Goal: Task Accomplishment & Management: Complete application form

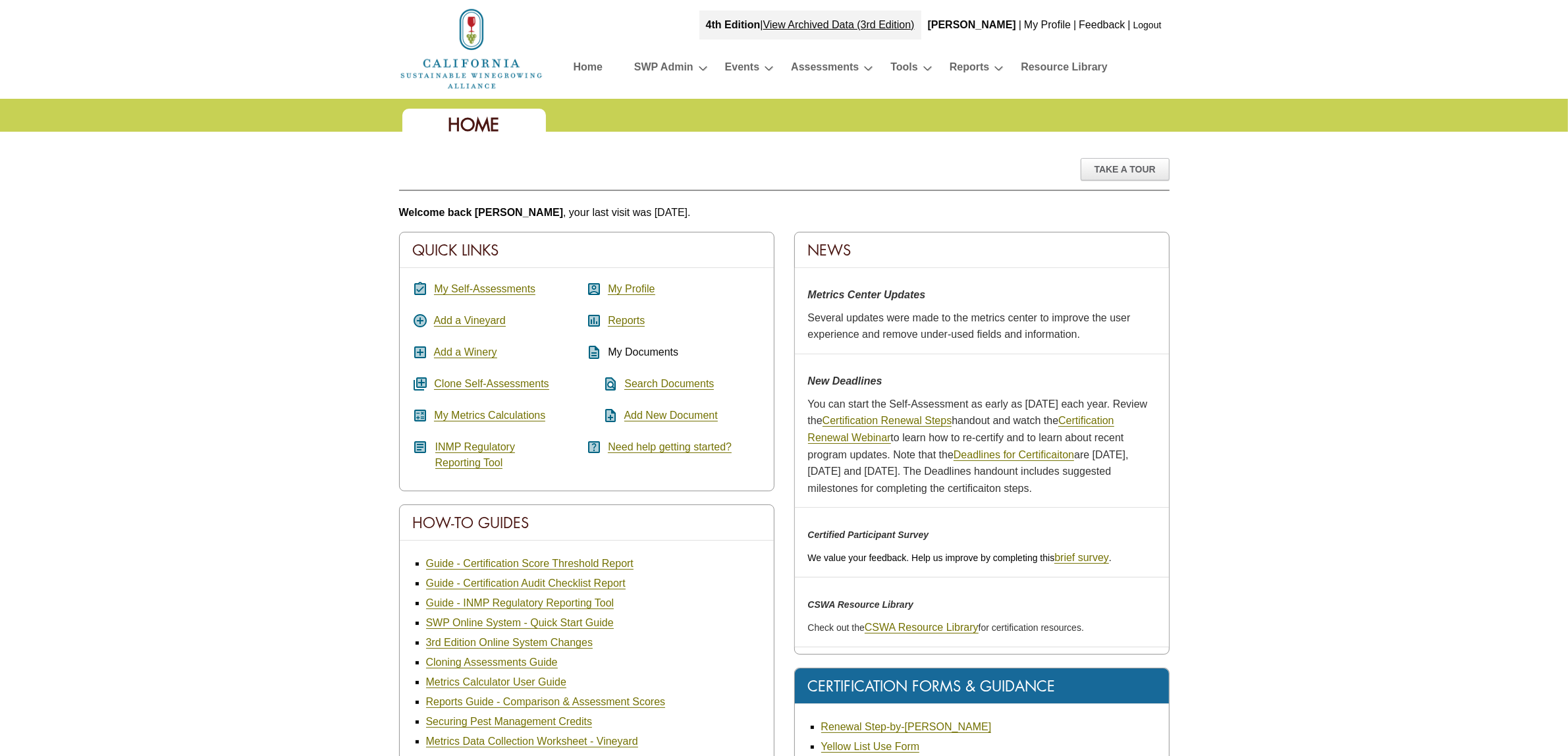
click at [491, 288] on link "My Self-Assessments" at bounding box center [484, 289] width 101 height 12
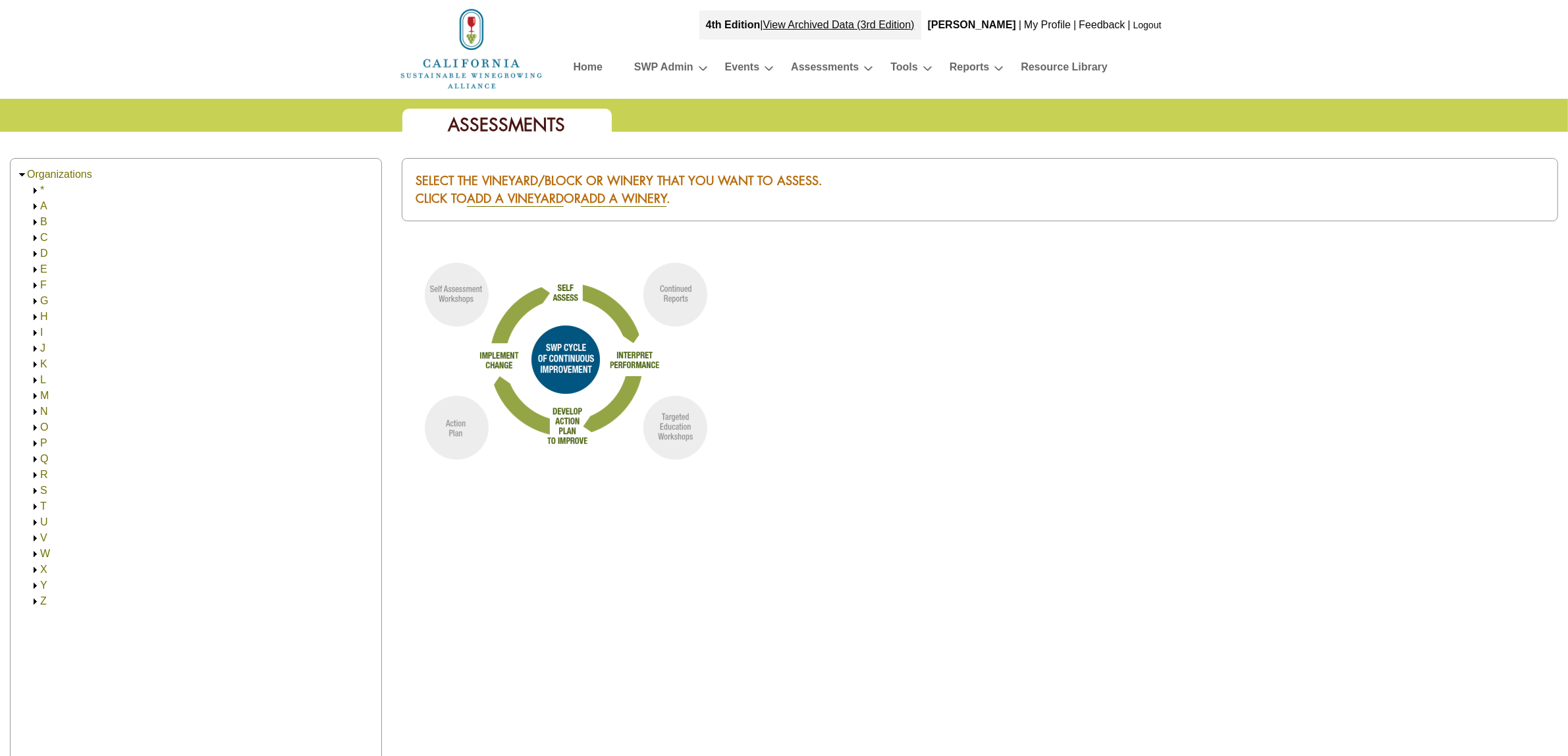
click at [34, 204] on img at bounding box center [35, 206] width 10 height 10
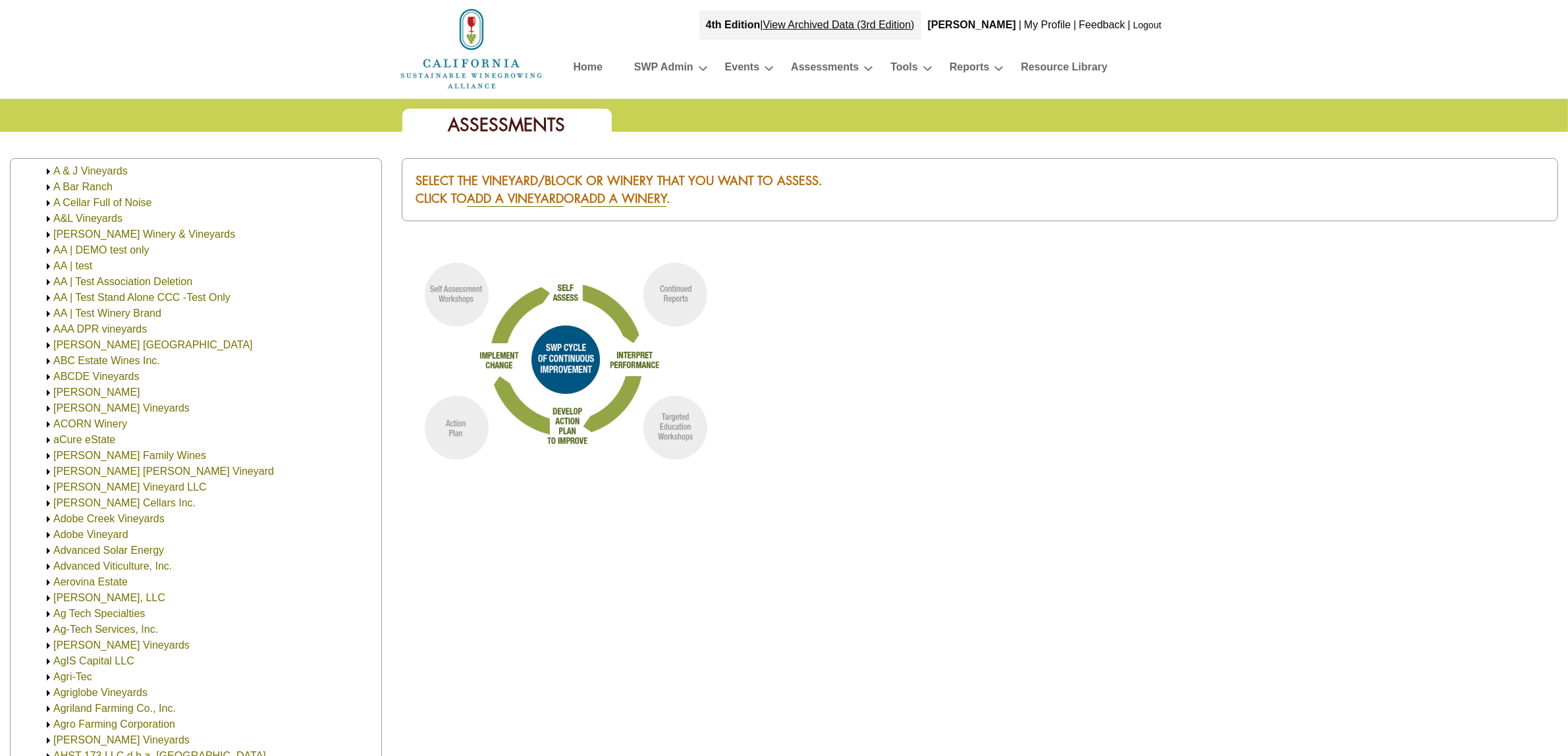
scroll to position [165, 0]
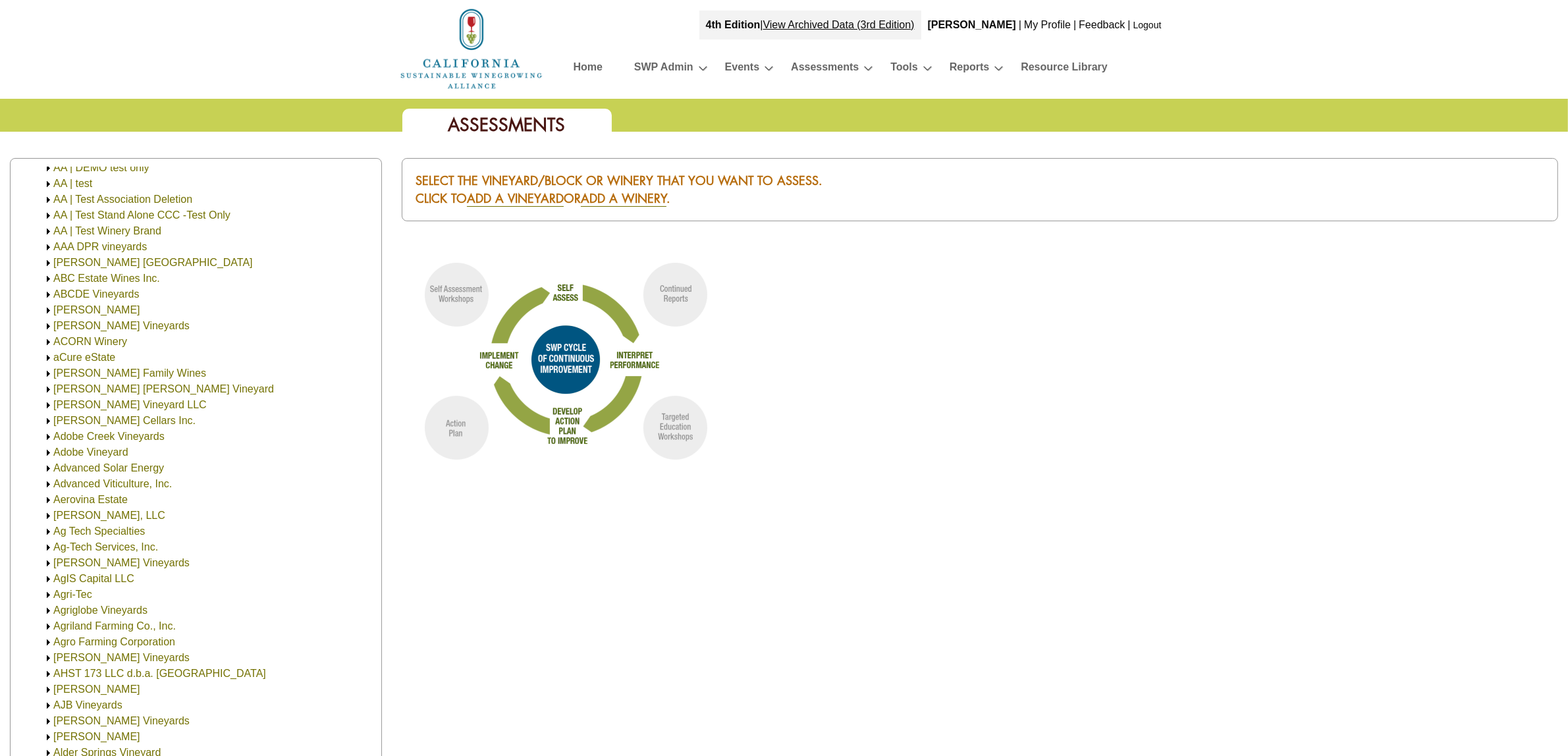
click at [47, 276] on img at bounding box center [48, 278] width 10 height 10
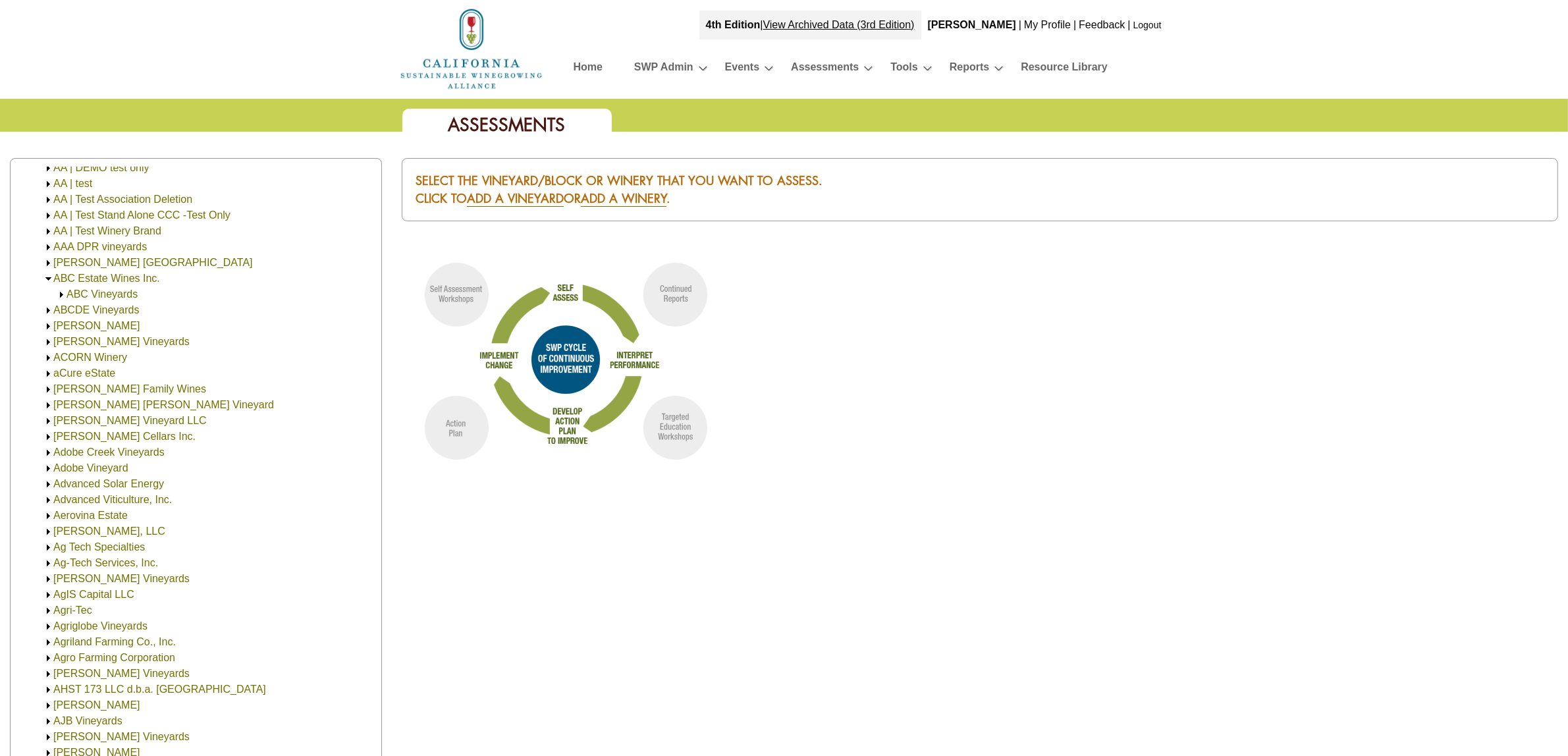
click at [57, 295] on img at bounding box center [61, 294] width 10 height 10
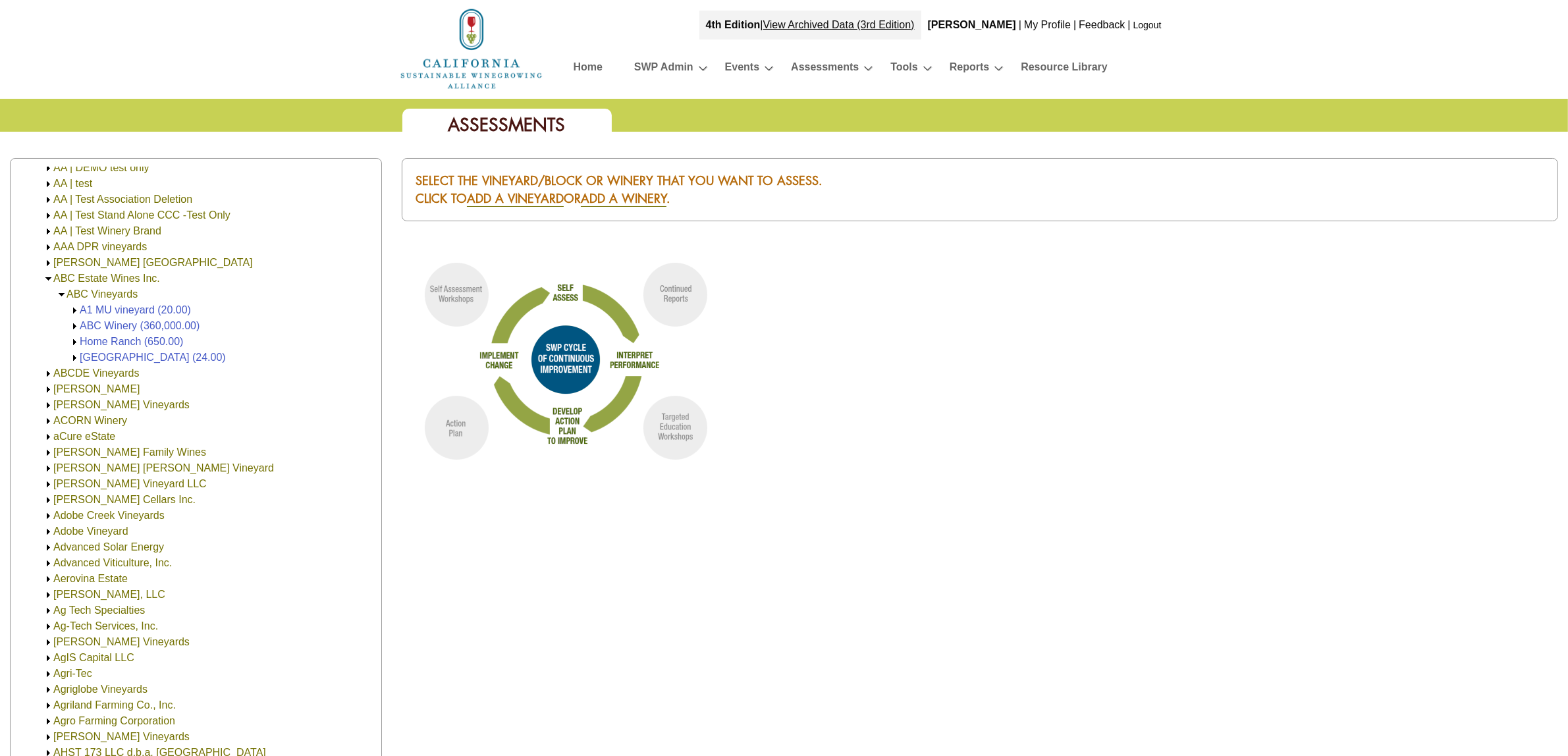
click at [97, 324] on link "ABC Winery (360,000.00)" at bounding box center [140, 326] width 120 height 12
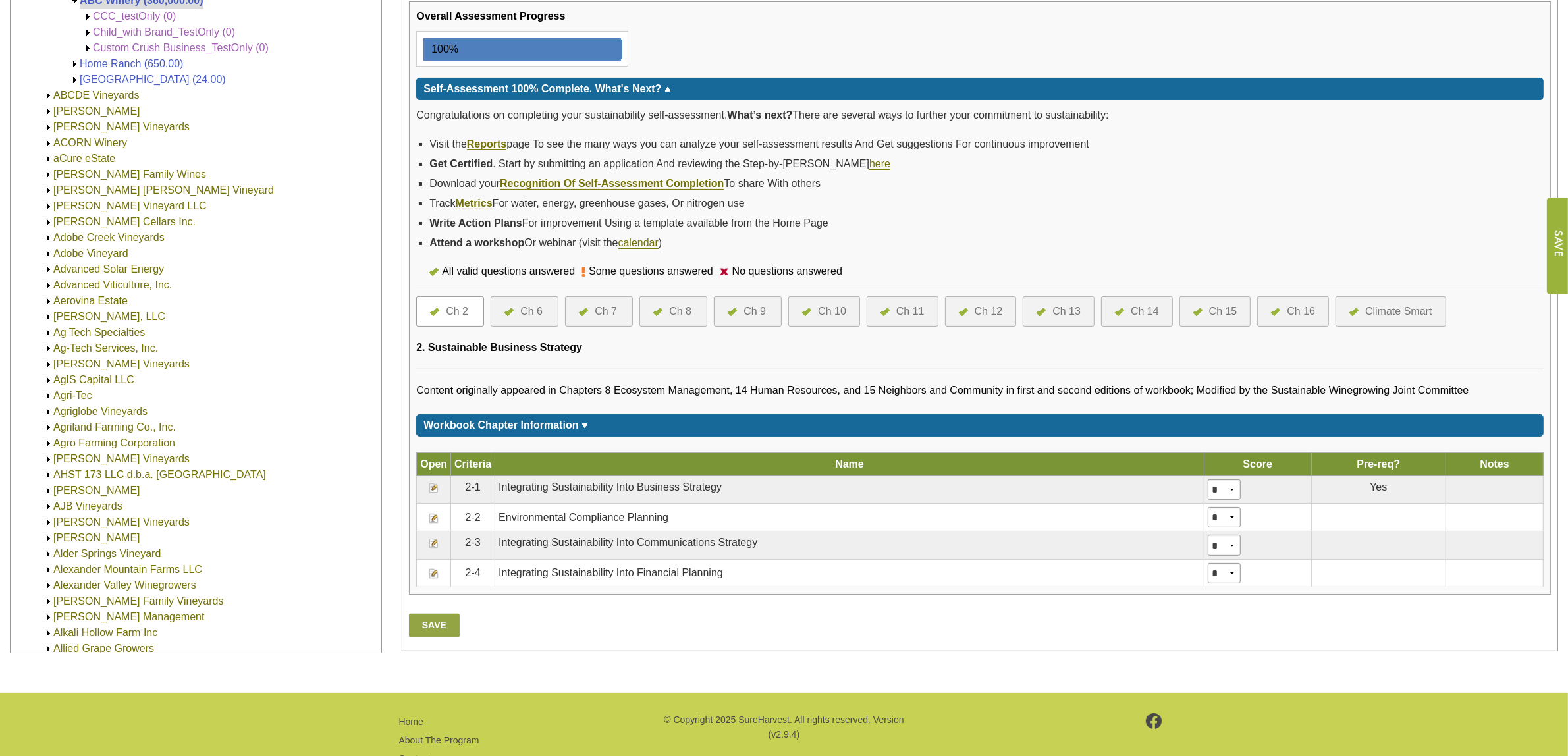
scroll to position [291, 0]
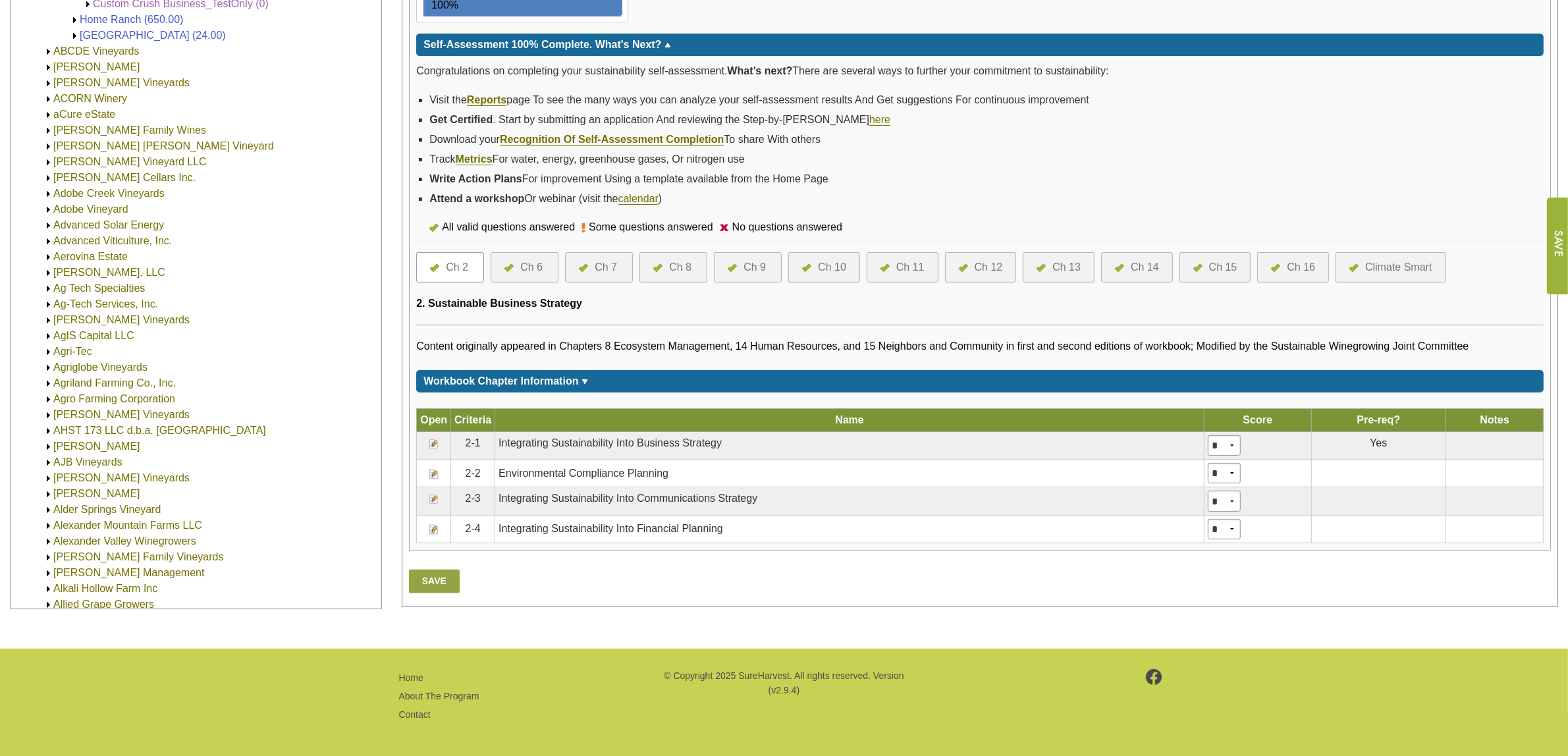
click at [1064, 261] on div "Ch 13" at bounding box center [1067, 268] width 29 height 16
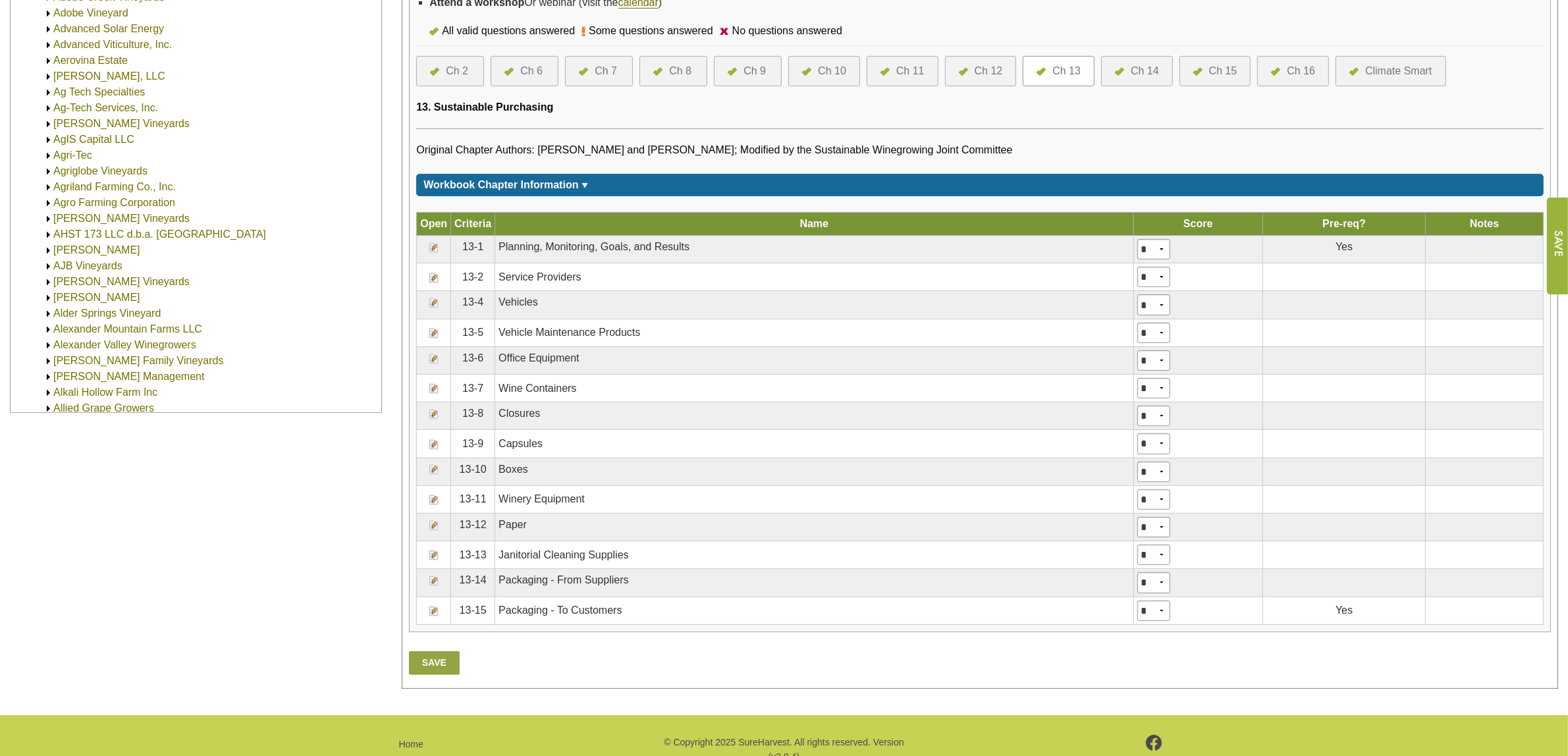
scroll to position [494, 0]
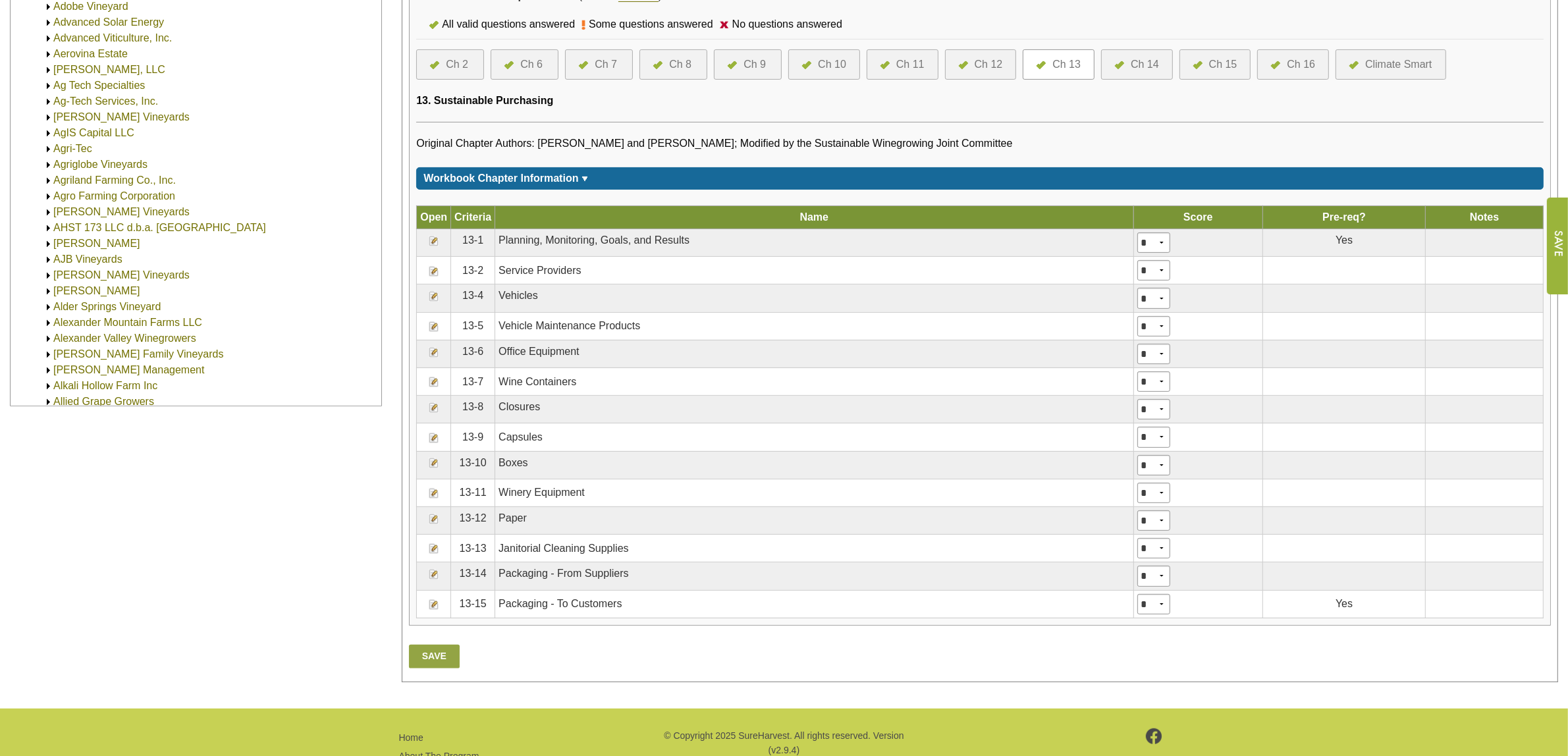
click at [431, 268] on img at bounding box center [434, 271] width 11 height 11
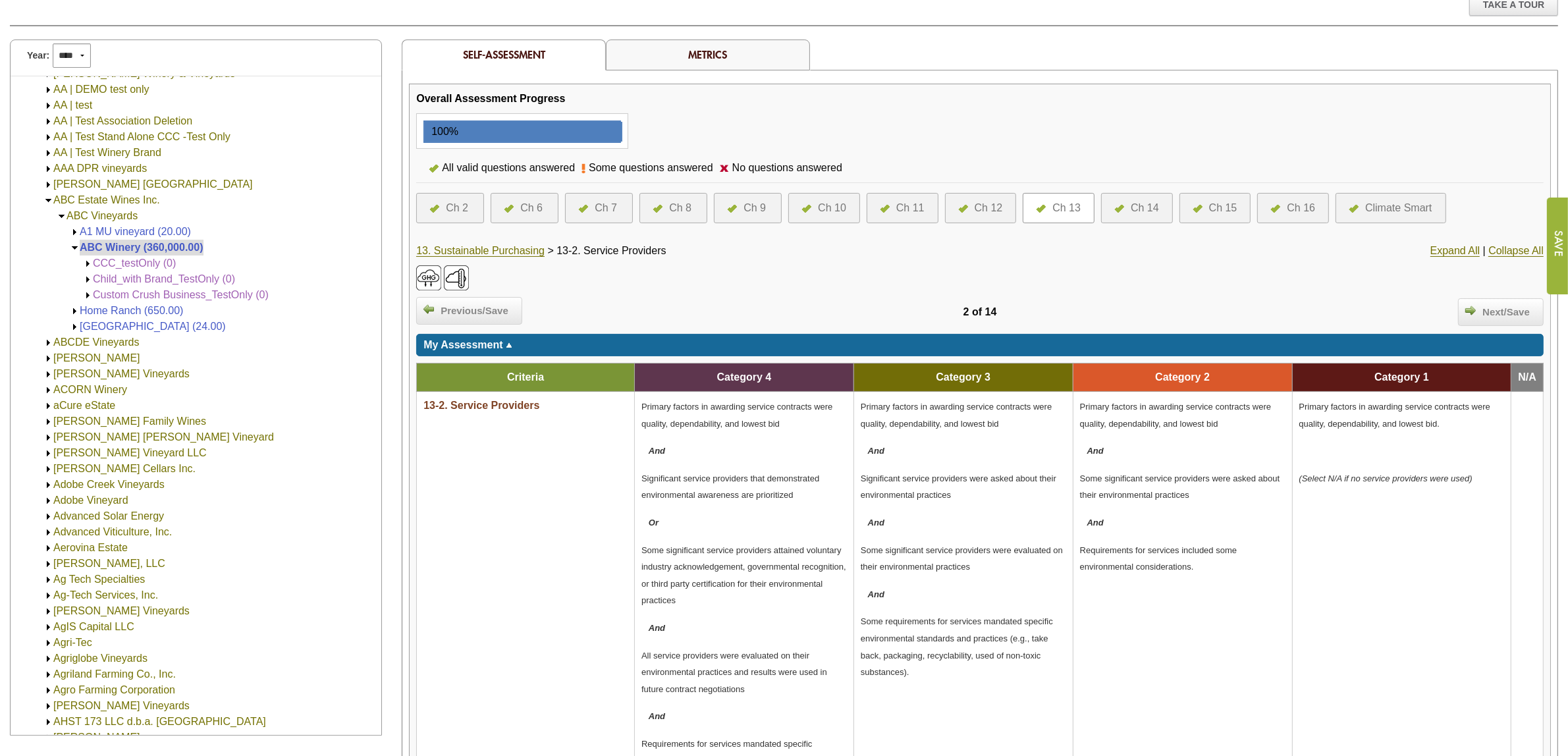
scroll to position [235, 0]
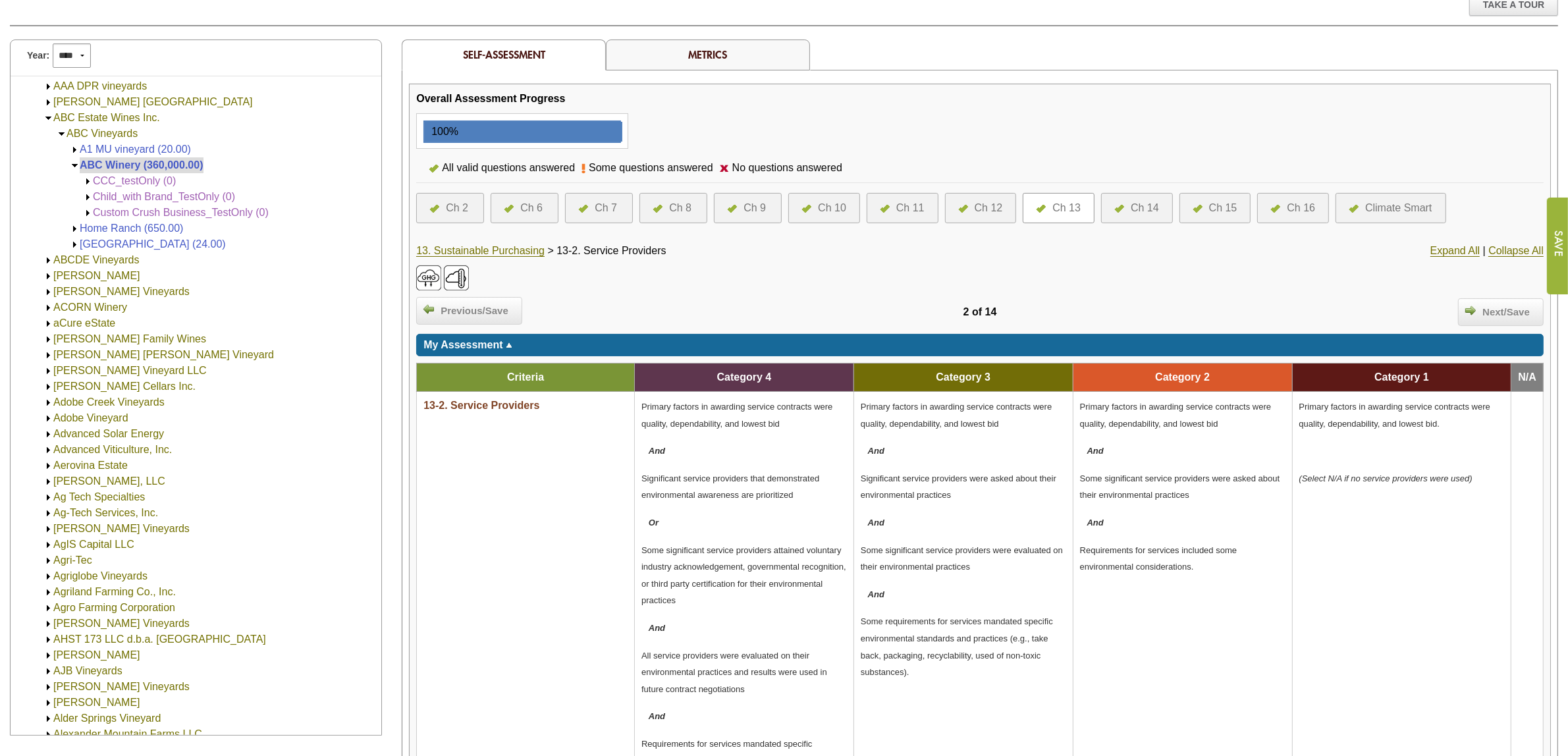
click at [47, 119] on img at bounding box center [48, 118] width 10 height 10
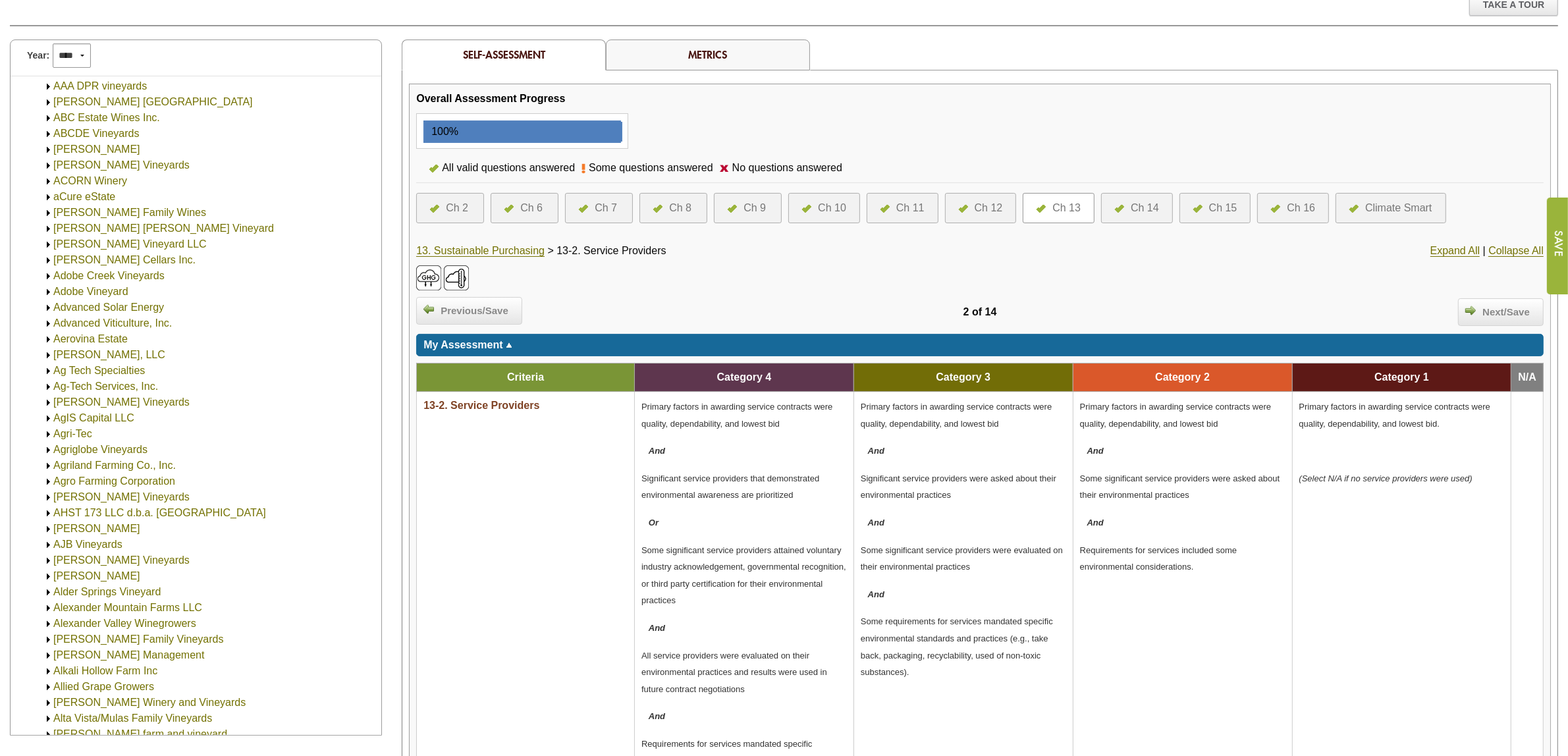
click at [45, 132] on img at bounding box center [48, 133] width 10 height 10
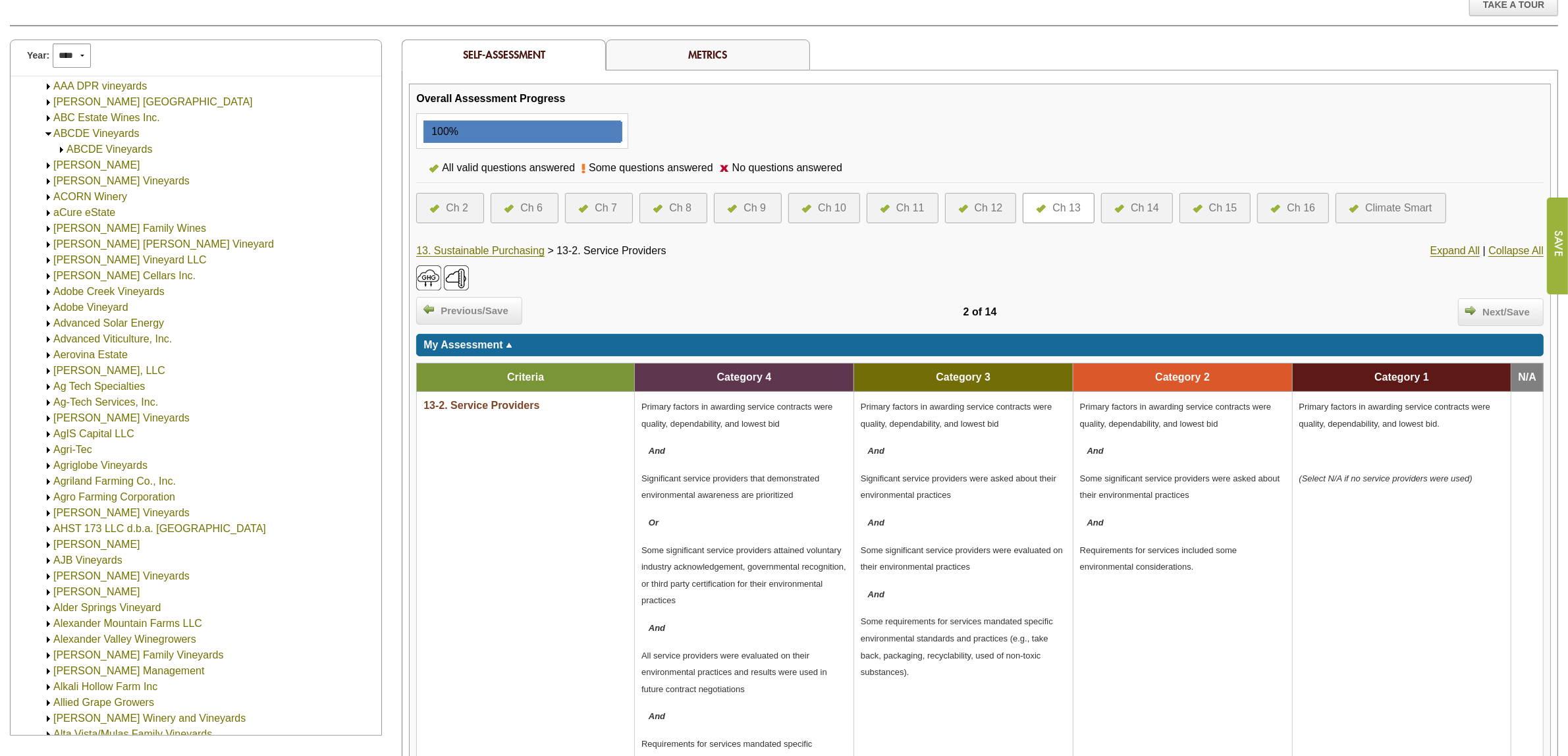
click at [48, 114] on img at bounding box center [48, 118] width 10 height 10
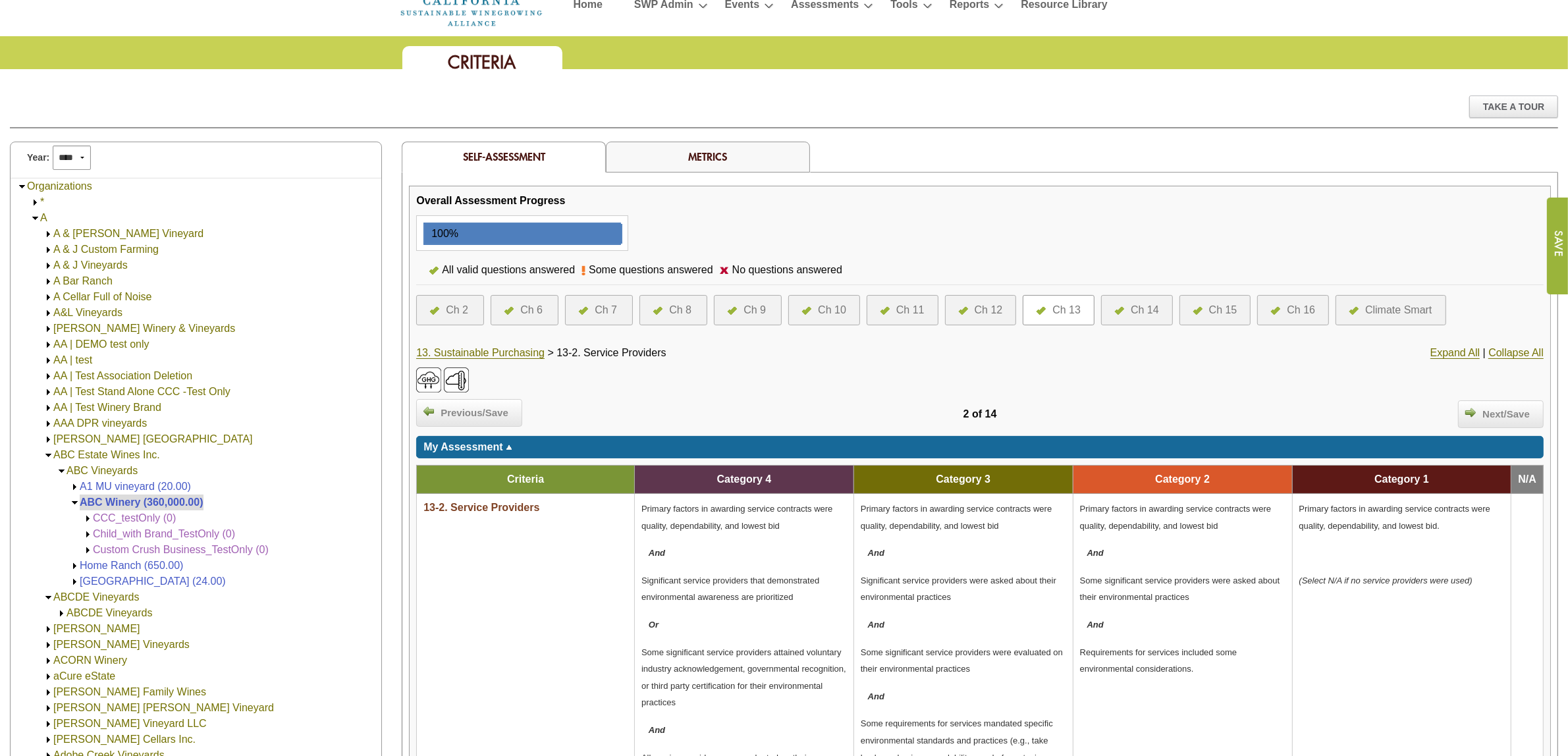
scroll to position [0, 0]
